Goal: Information Seeking & Learning: Learn about a topic

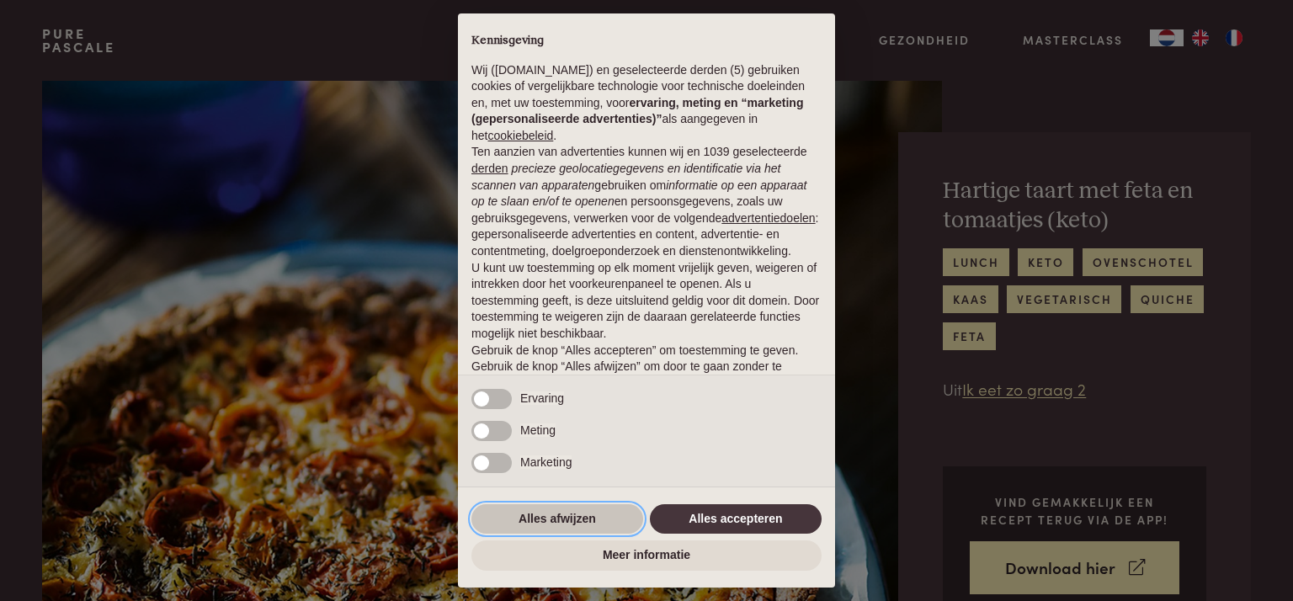
click at [568, 514] on button "Alles afwijzen" at bounding box center [558, 519] width 172 height 30
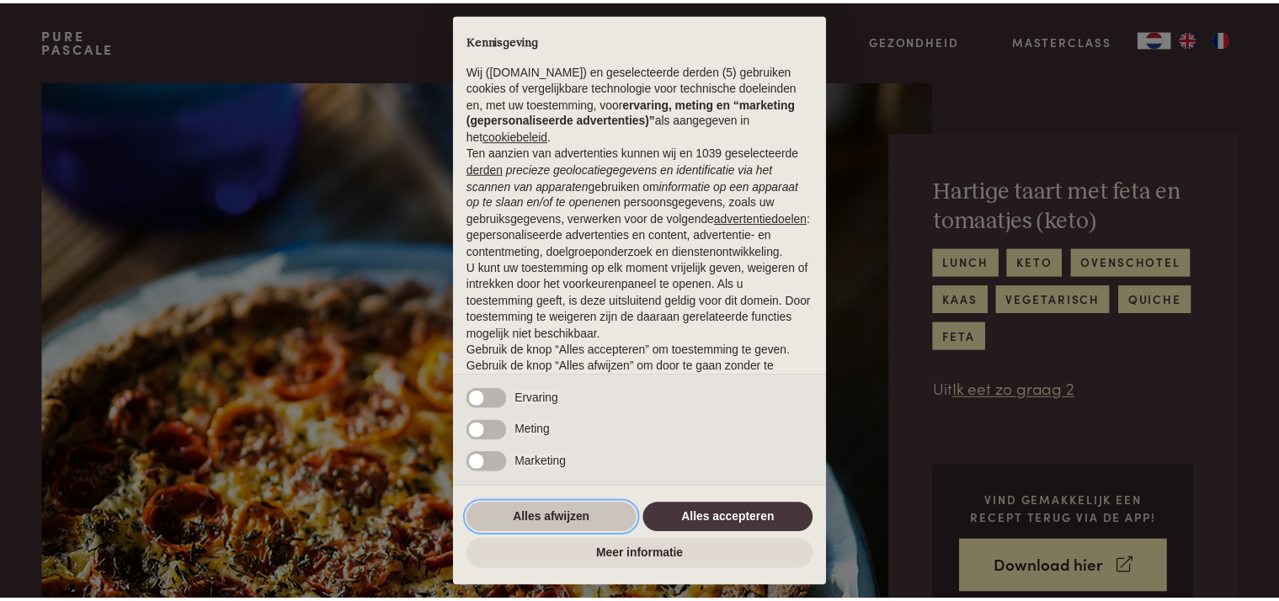
scroll to position [74, 0]
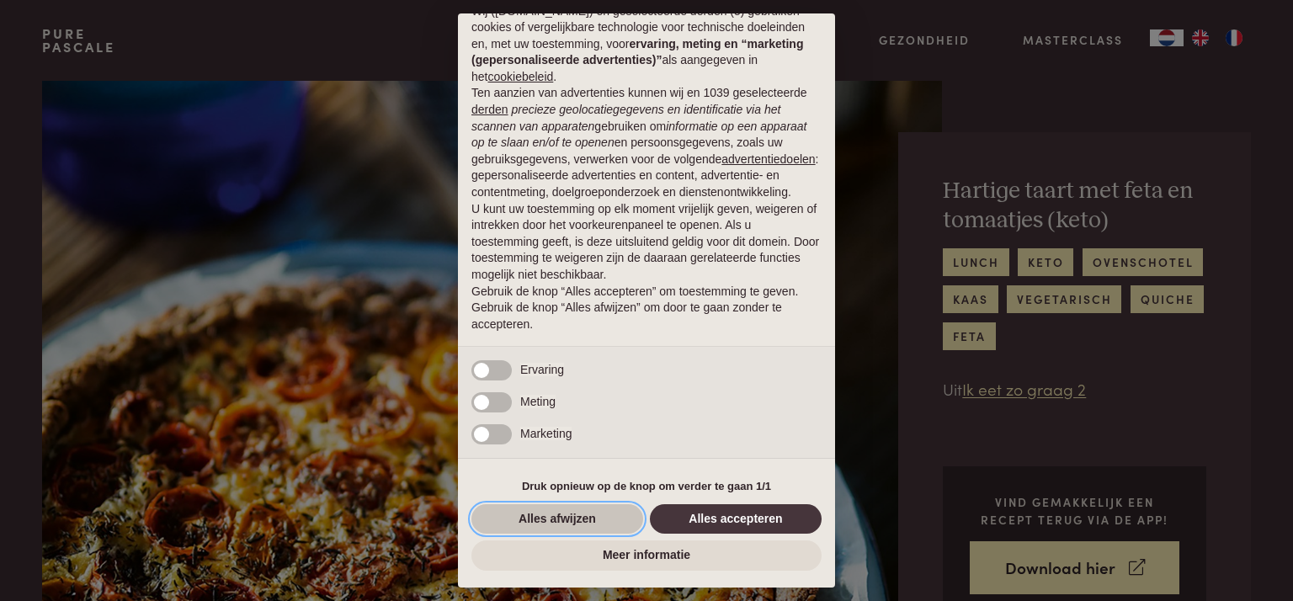
click at [562, 519] on button "Alles afwijzen" at bounding box center [558, 519] width 172 height 30
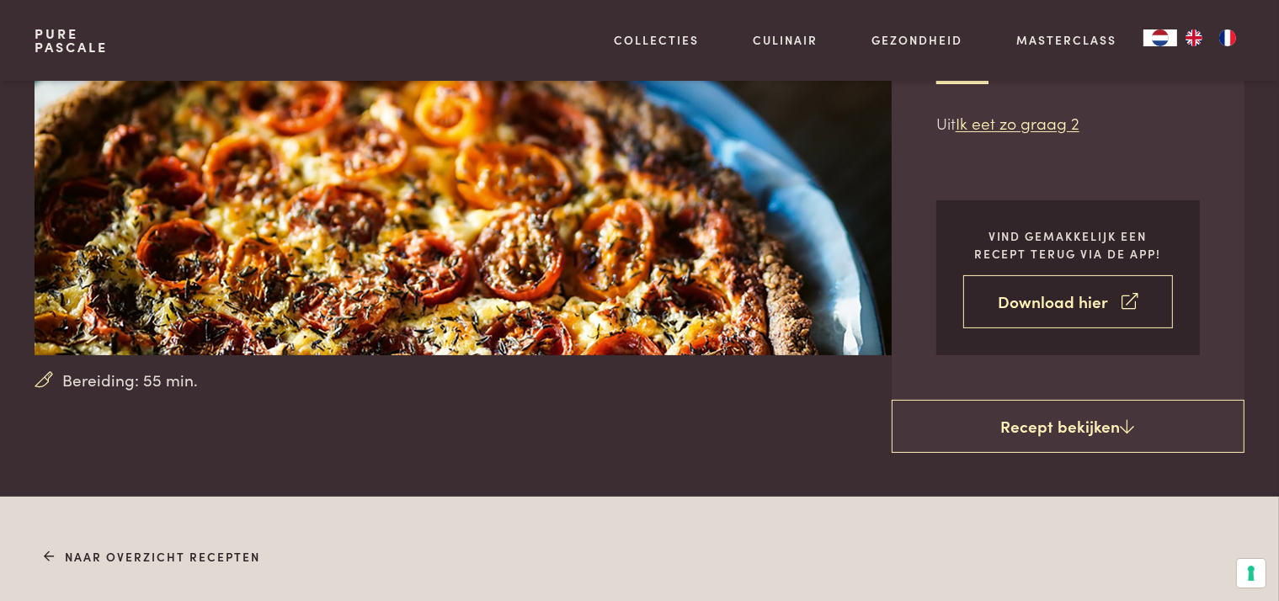
scroll to position [311, 0]
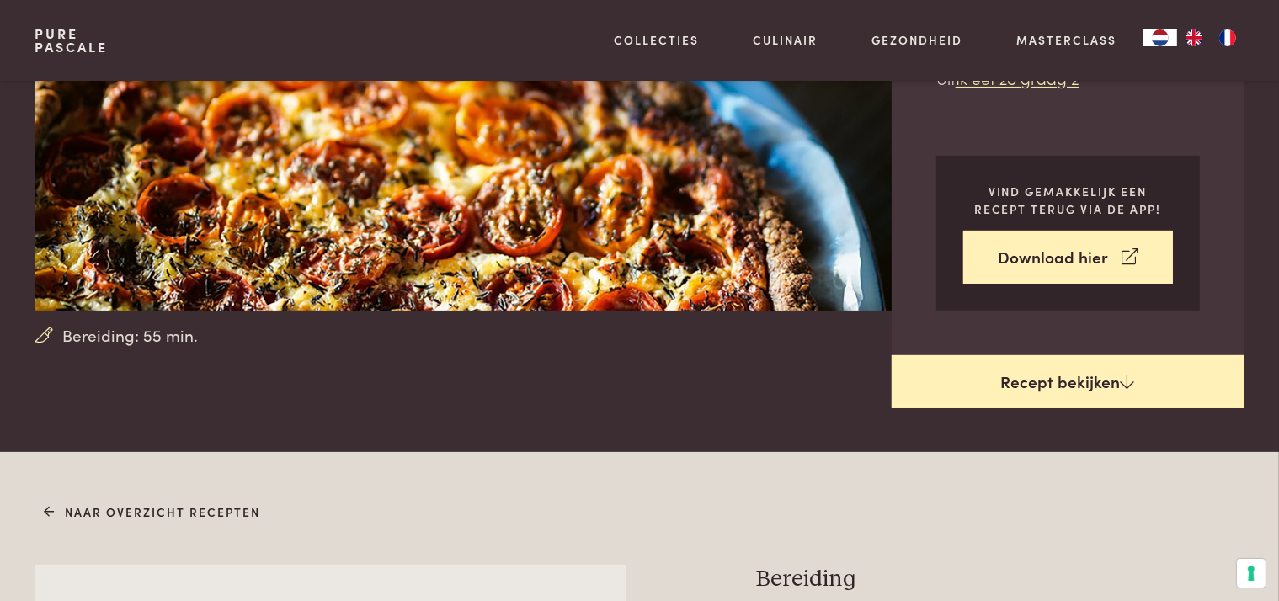
click at [1043, 383] on link "Recept bekijken" at bounding box center [1068, 382] width 353 height 54
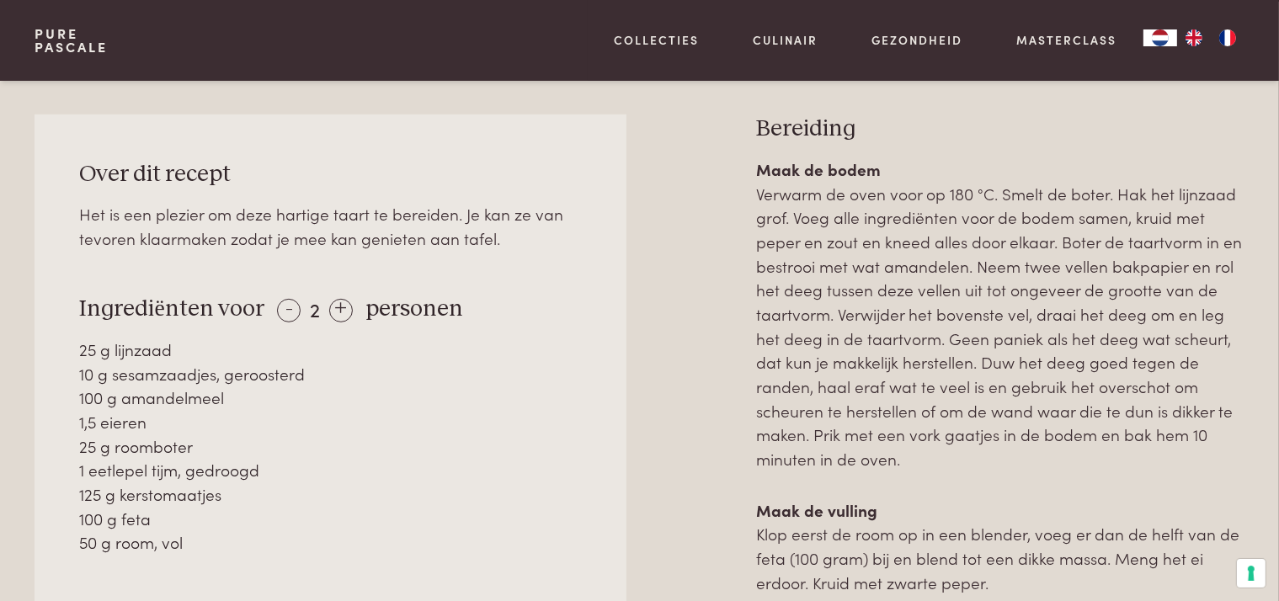
scroll to position [761, 0]
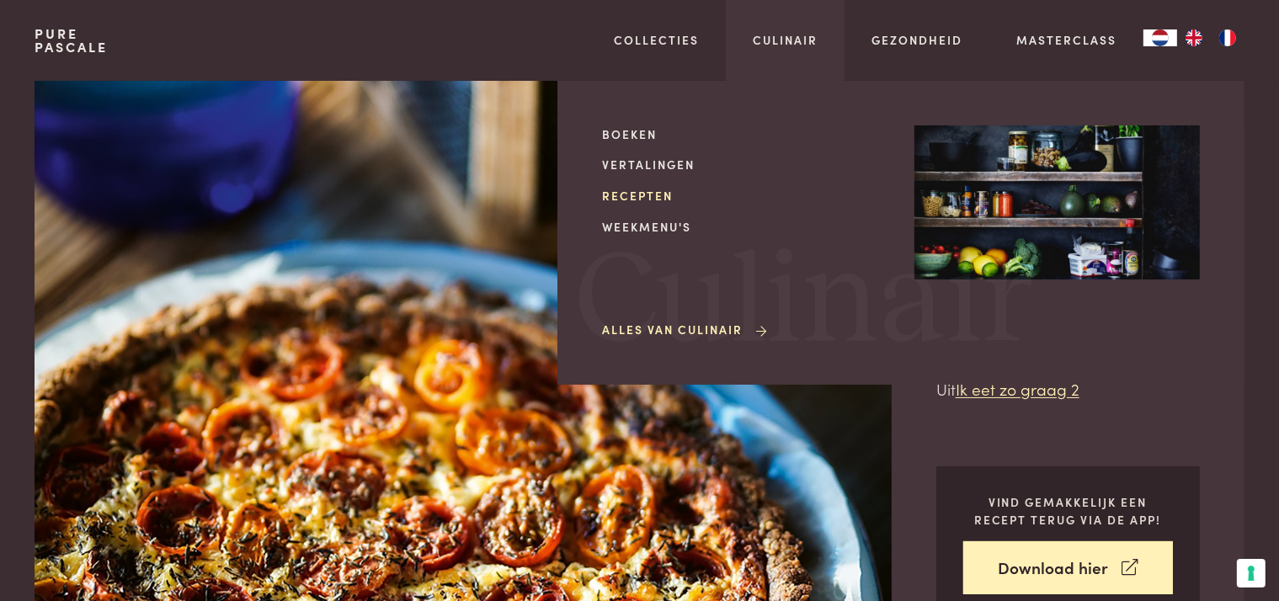
click at [633, 198] on link "Recepten" at bounding box center [744, 196] width 285 height 18
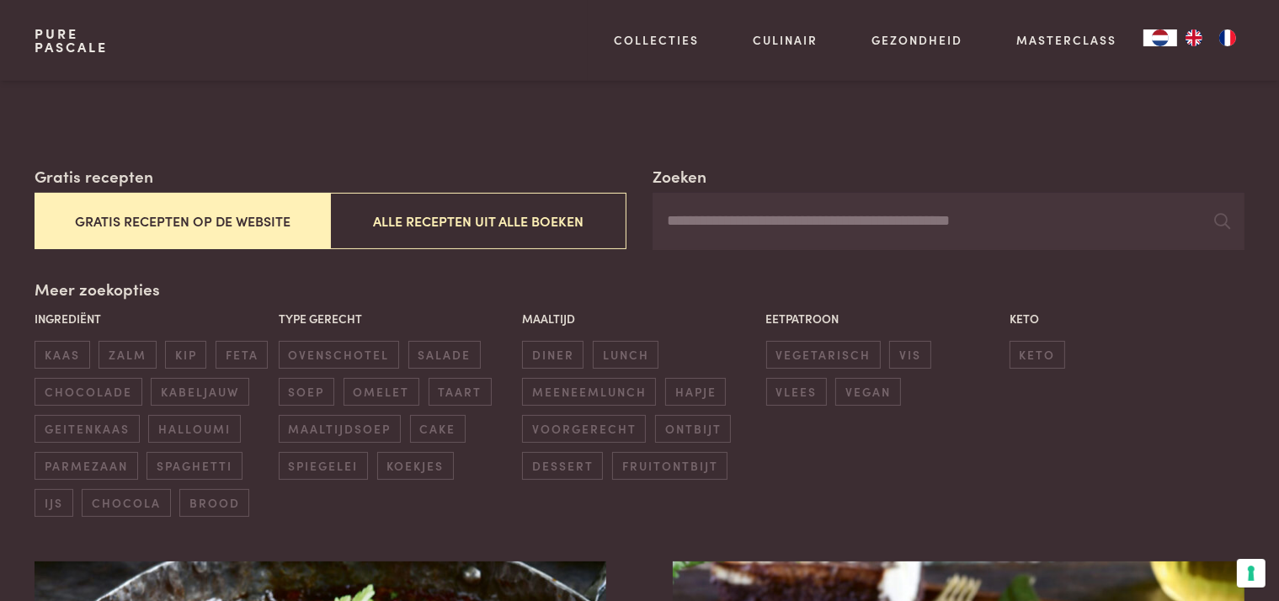
scroll to position [266, 0]
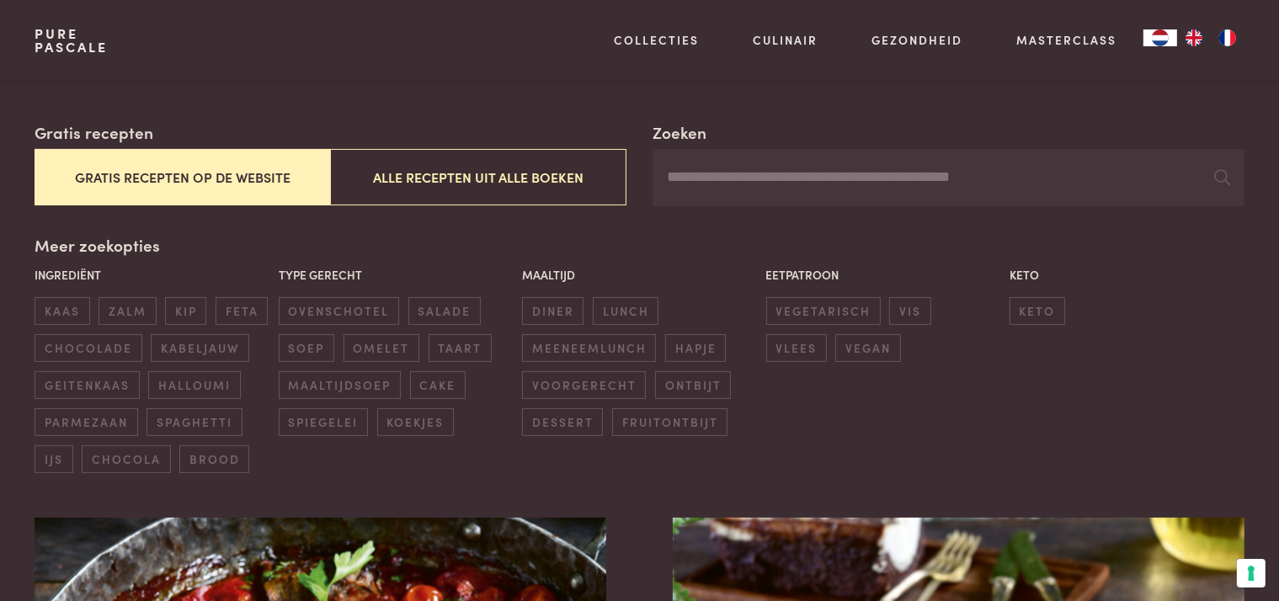
click at [823, 173] on input "Zoeken" at bounding box center [948, 177] width 591 height 57
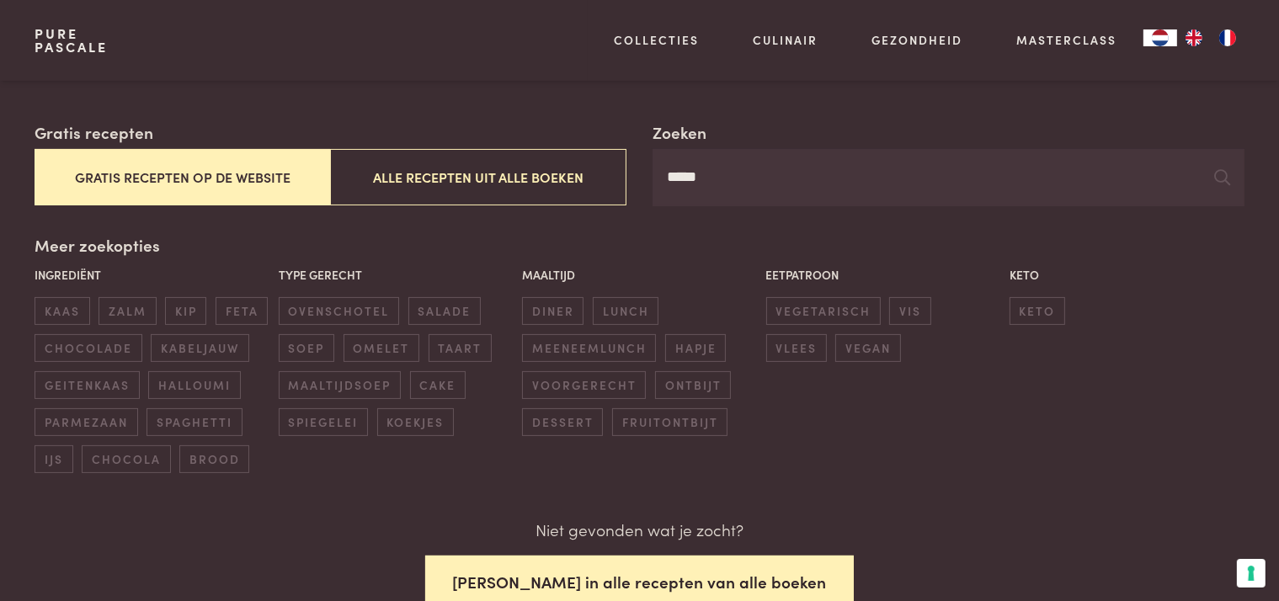
click at [604, 583] on button "Zoek in alle recepten van alle boeken" at bounding box center [639, 582] width 429 height 53
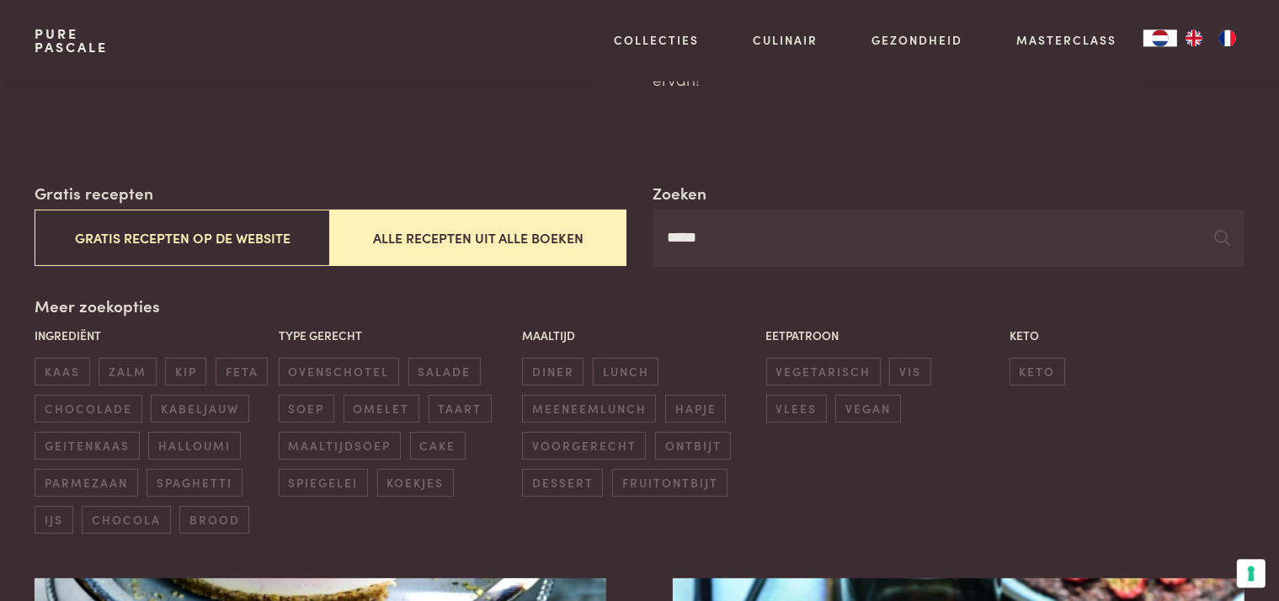
scroll to position [172, 0]
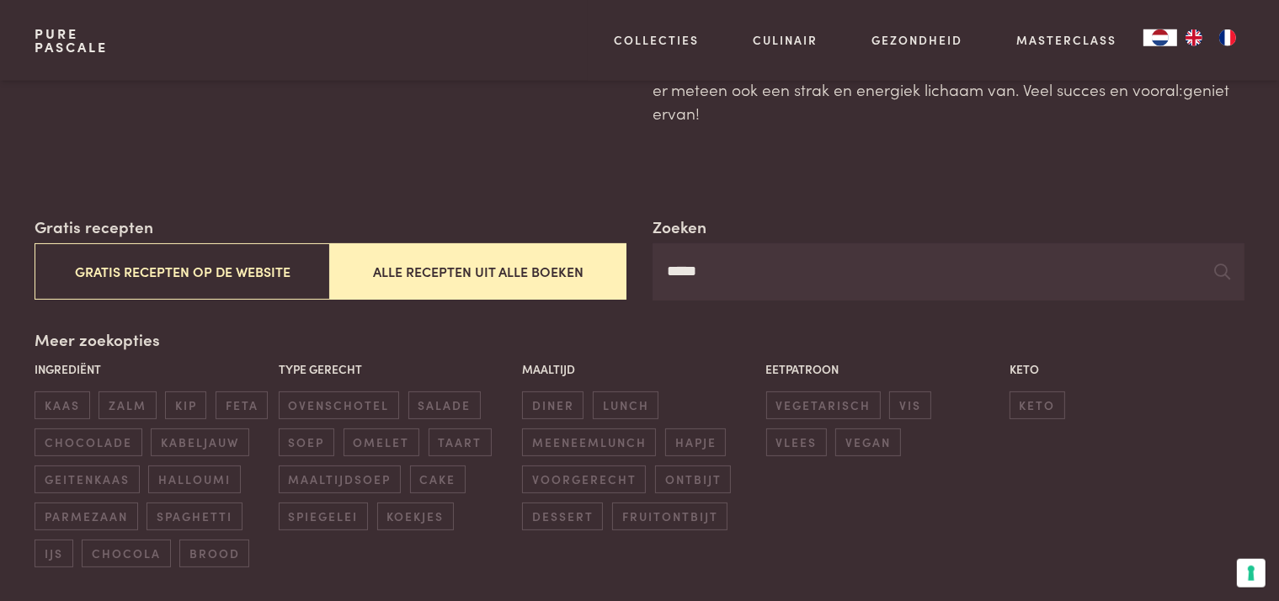
click at [718, 280] on input "*****" at bounding box center [948, 271] width 591 height 57
type input "**********"
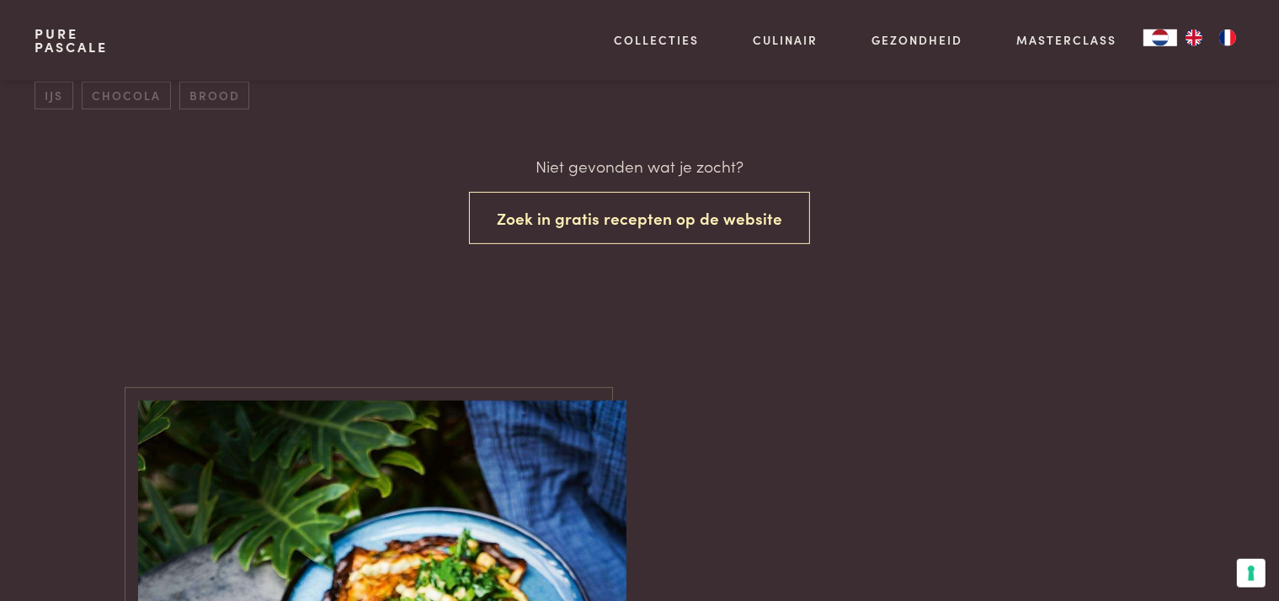
scroll to position [663, 0]
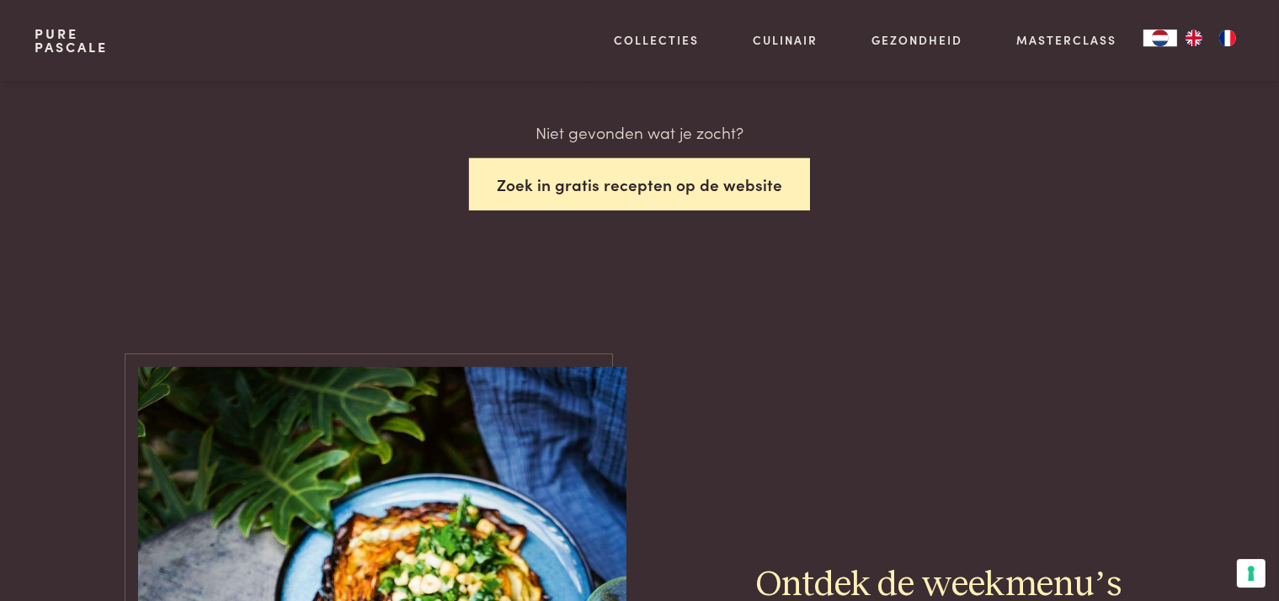
click at [698, 198] on button "Zoek in gratis recepten op de website" at bounding box center [639, 184] width 341 height 53
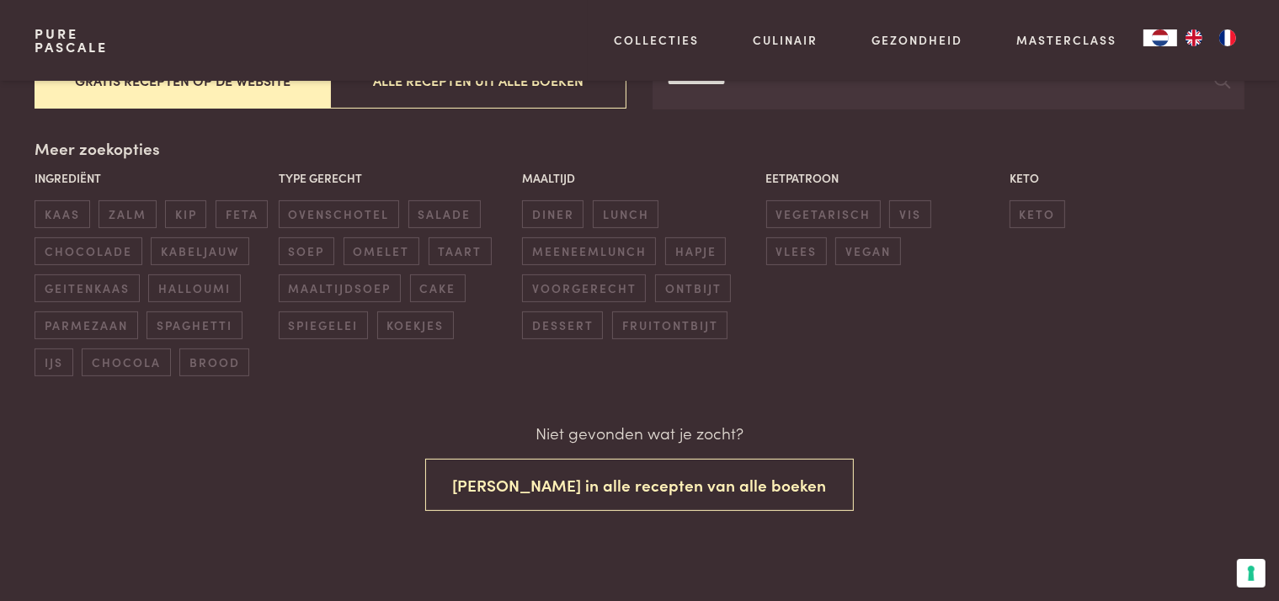
scroll to position [362, 0]
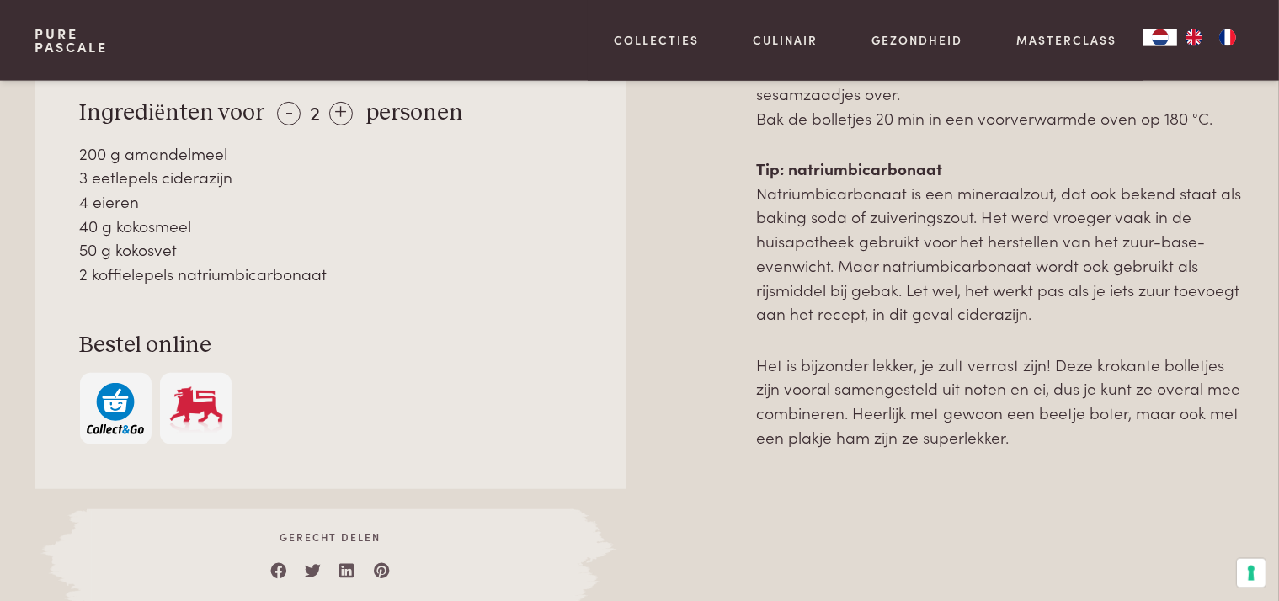
scroll to position [889, 0]
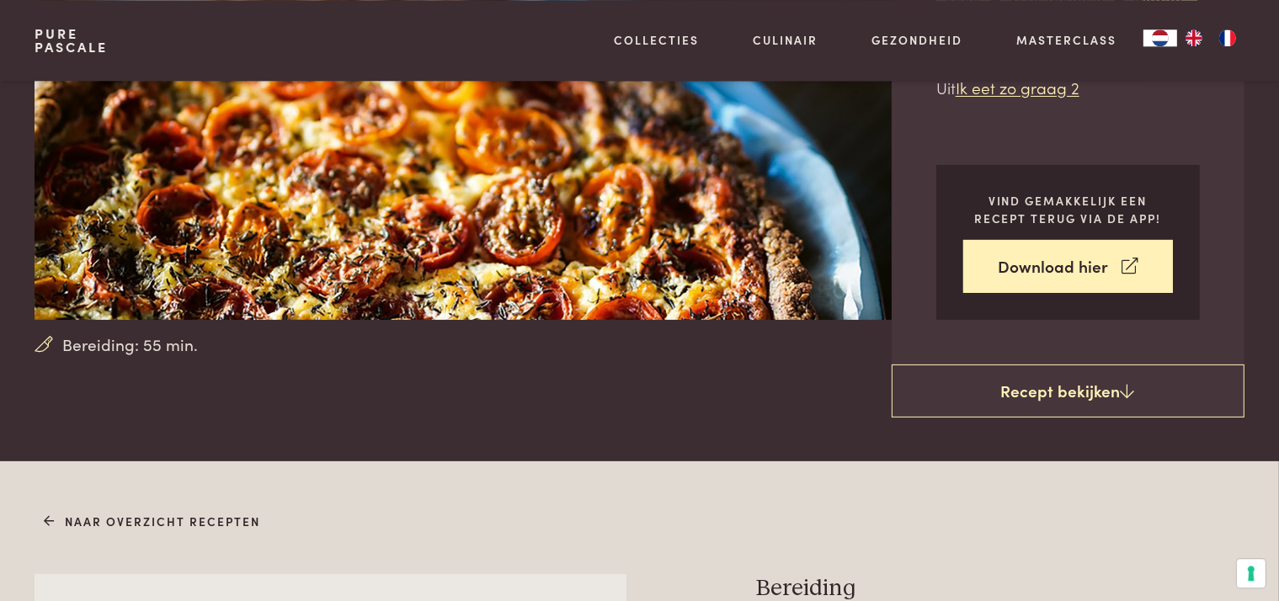
scroll to position [266, 0]
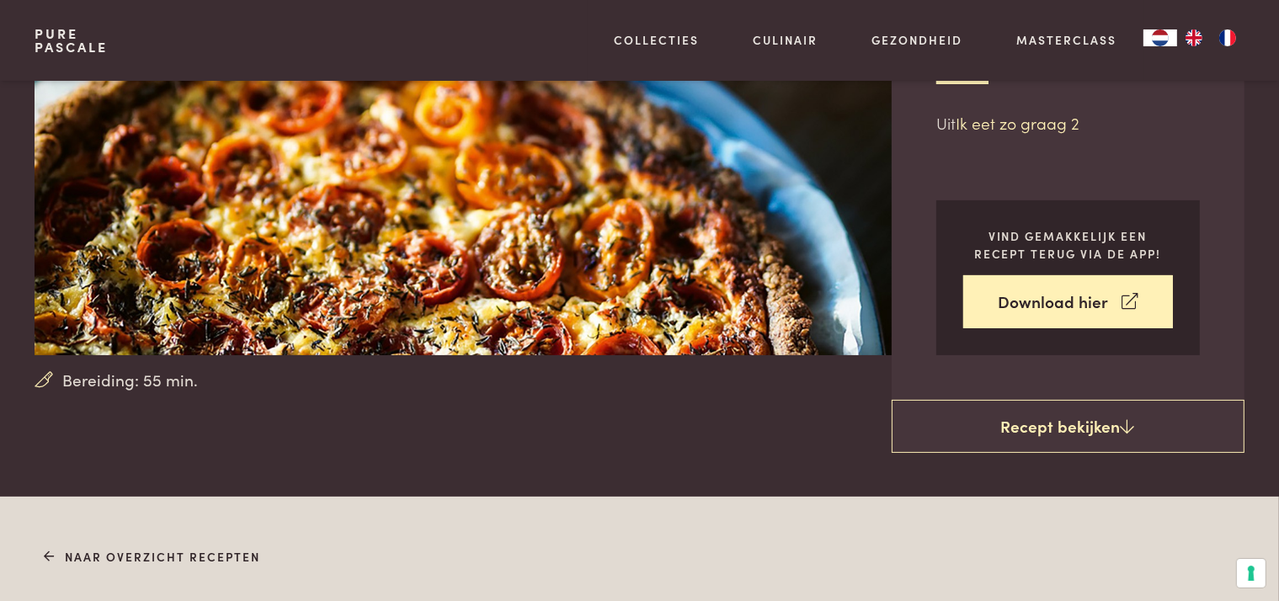
click at [1020, 123] on link "Ik eet zo graag 2" at bounding box center [1018, 122] width 124 height 23
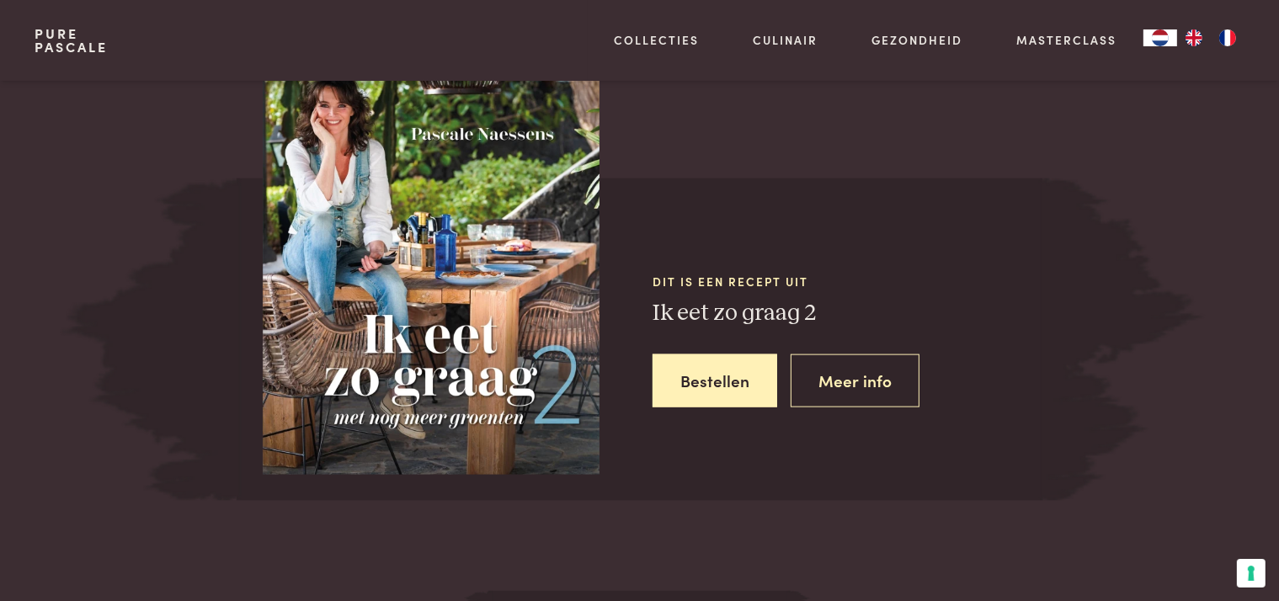
scroll to position [2168, 0]
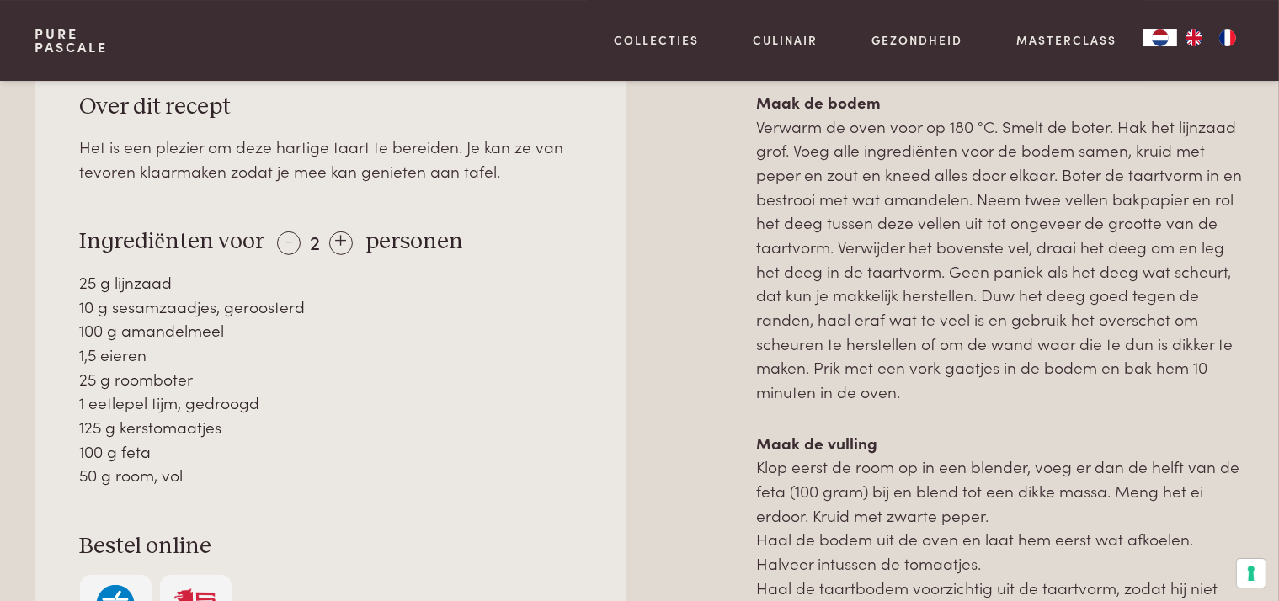
scroll to position [829, 0]
click at [338, 240] on div "+" at bounding box center [341, 243] width 24 height 24
click at [335, 243] on div "+" at bounding box center [341, 243] width 24 height 24
click at [284, 235] on div "-" at bounding box center [289, 243] width 24 height 24
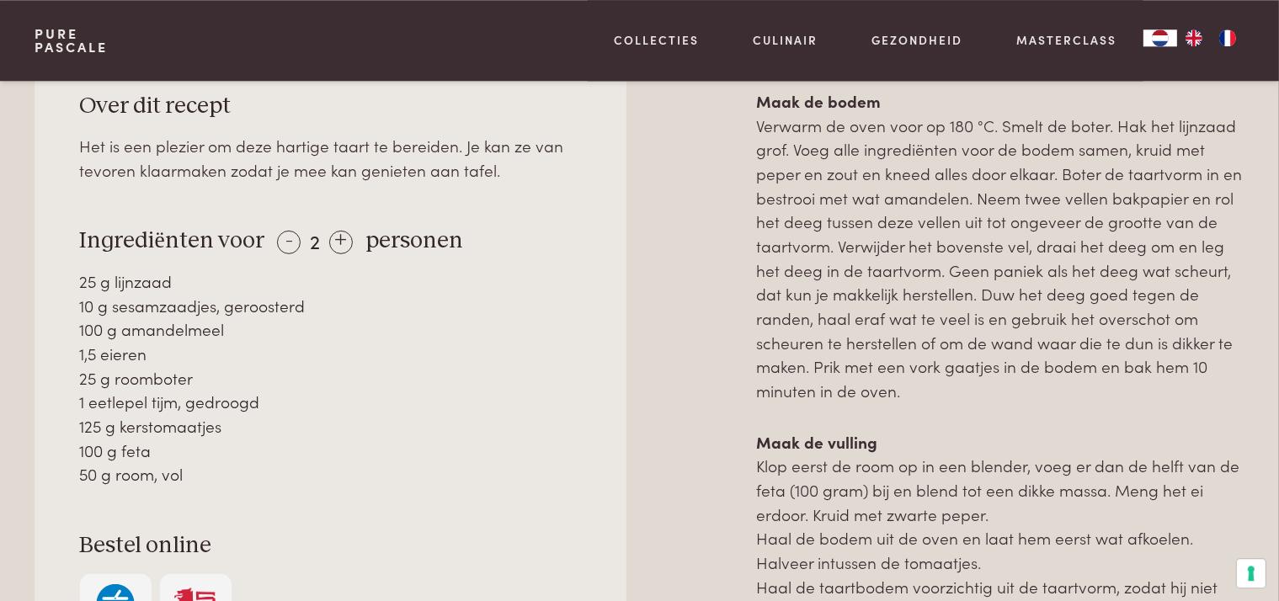
click at [627, 247] on div "Over dit recept Het is een plezier om deze hartige taart te bereiden. Je kan ze…" at bounding box center [639, 424] width 1209 height 757
